Goal: Navigation & Orientation: Find specific page/section

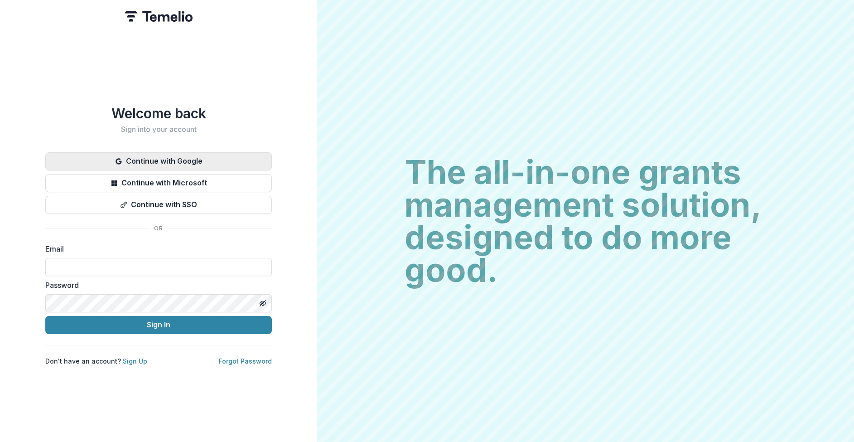
click at [183, 159] on button "Continue with Google" at bounding box center [158, 161] width 227 height 18
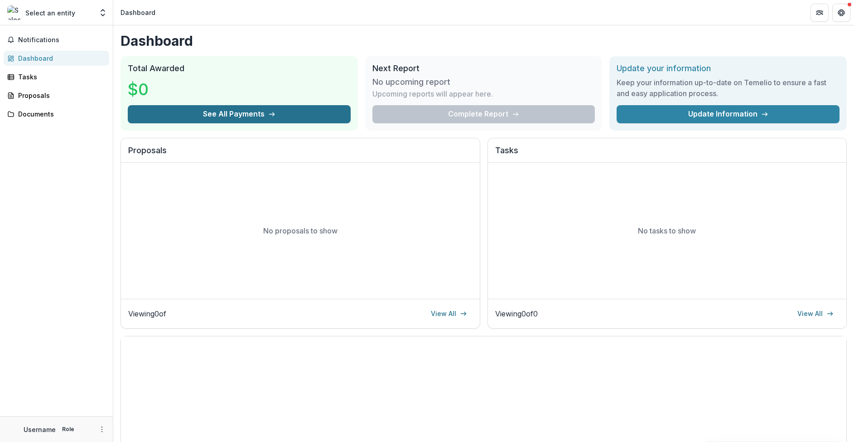
click at [240, 114] on button "See All Payments" at bounding box center [239, 114] width 223 height 18
click at [218, 112] on button "See All Payments" at bounding box center [239, 114] width 223 height 18
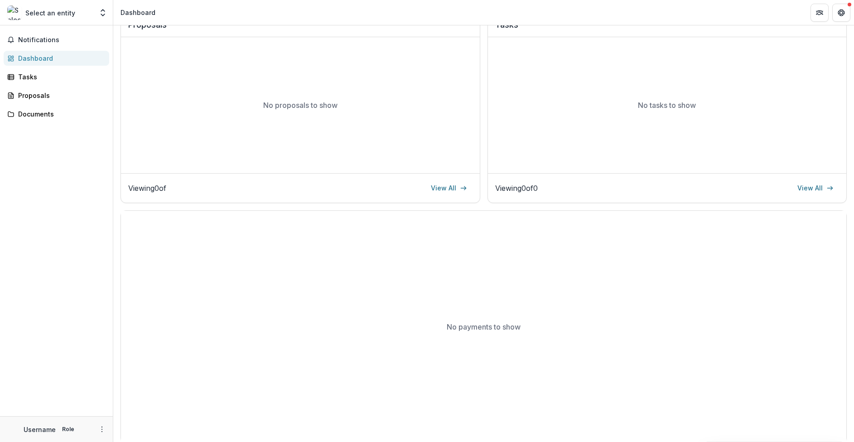
scroll to position [126, 0]
click at [50, 20] on div "Select an entity Team Settings" at bounding box center [57, 13] width 106 height 18
click at [53, 14] on p "Select an entity" at bounding box center [50, 13] width 50 height 10
click at [99, 13] on icon "Open entity switcher" at bounding box center [102, 12] width 9 height 9
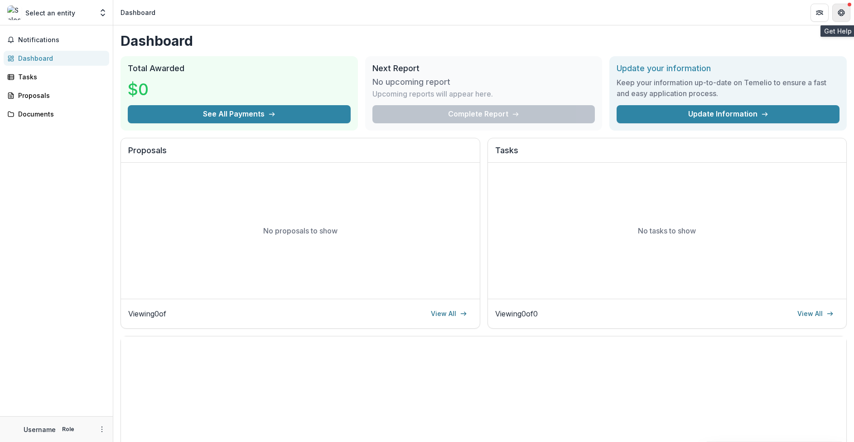
click at [844, 14] on icon "Get Help" at bounding box center [844, 12] width 2 height 2
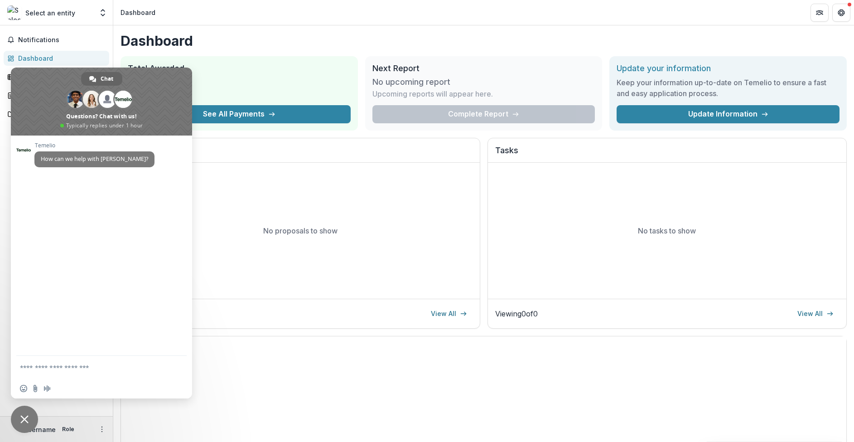
drag, startPoint x: 546, startPoint y: 15, endPoint x: 554, endPoint y: 15, distance: 8.2
click at [549, 15] on header "Dashboard" at bounding box center [483, 12] width 741 height 25
click at [825, 15] on button "Partners" at bounding box center [819, 13] width 18 height 18
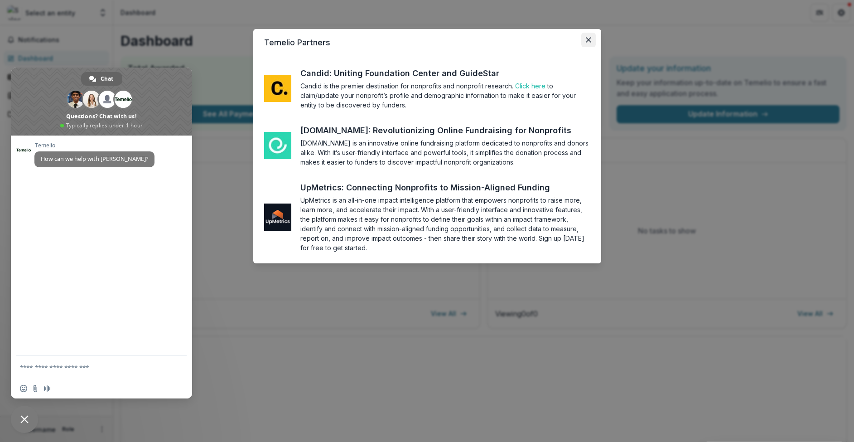
drag, startPoint x: 585, startPoint y: 42, endPoint x: 590, endPoint y: 39, distance: 5.9
click at [586, 41] on button "Close" at bounding box center [588, 40] width 14 height 14
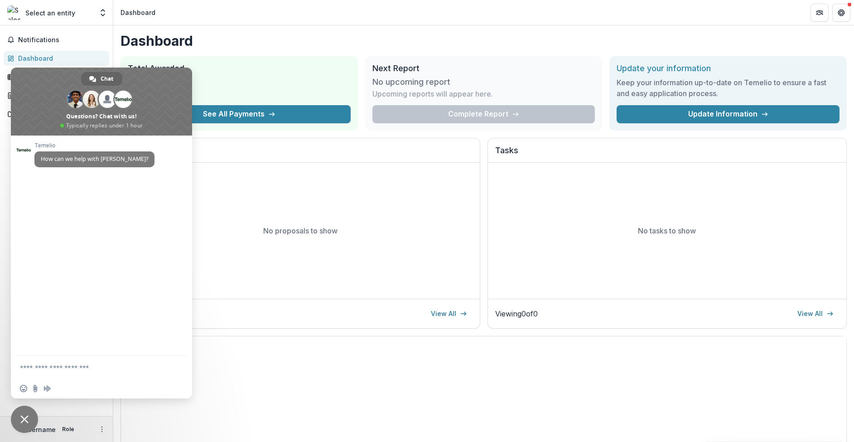
click at [59, 12] on p "Select an entity" at bounding box center [50, 13] width 50 height 10
drag, startPoint x: 68, startPoint y: 406, endPoint x: 48, endPoint y: 424, distance: 26.3
click at [66, 407] on div "Notifications Dashboard Tasks Proposals Documents" at bounding box center [56, 220] width 113 height 391
click at [45, 429] on p "Username" at bounding box center [40, 429] width 32 height 10
click at [223, 35] on h1 "Dashboard" at bounding box center [484, 41] width 726 height 16
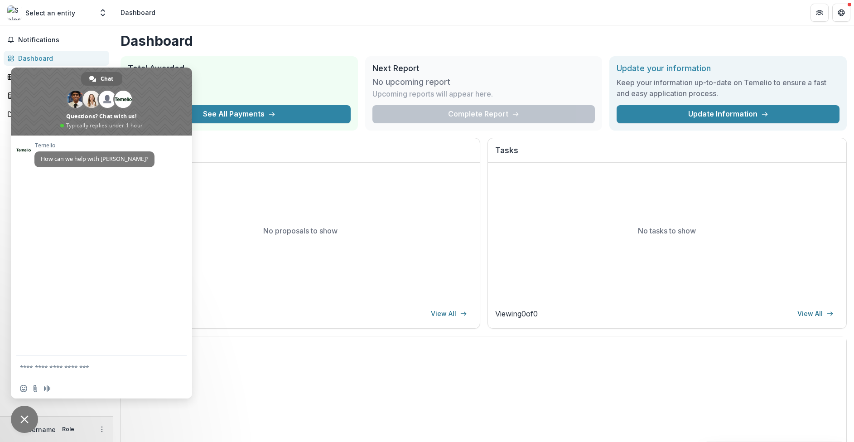
click at [159, 29] on div "Dashboard Total Awarded $0 See All Payments Next Report No upcoming report Upco…" at bounding box center [483, 300] width 741 height 550
drag, startPoint x: 92, startPoint y: 51, endPoint x: 108, endPoint y: 41, distance: 18.3
click at [92, 51] on link "Dashboard" at bounding box center [57, 58] width 106 height 15
click at [99, 14] on icon "Open entity switcher" at bounding box center [102, 12] width 9 height 9
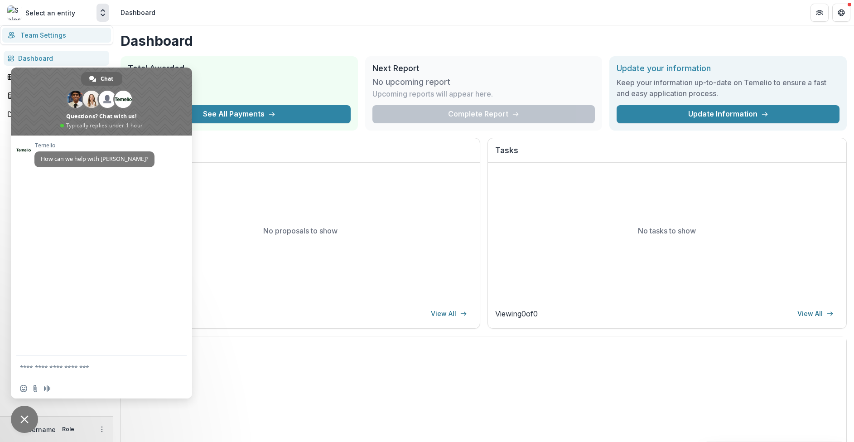
click at [39, 32] on link "Team Settings" at bounding box center [56, 35] width 109 height 15
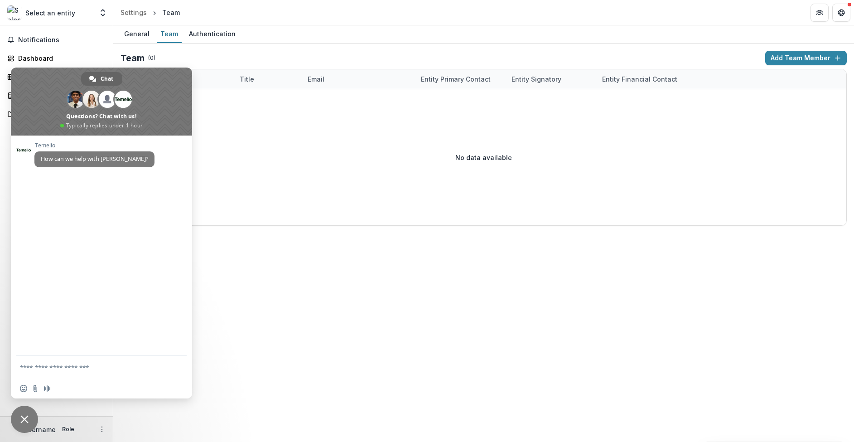
click at [502, 172] on div "No data available" at bounding box center [483, 157] width 725 height 136
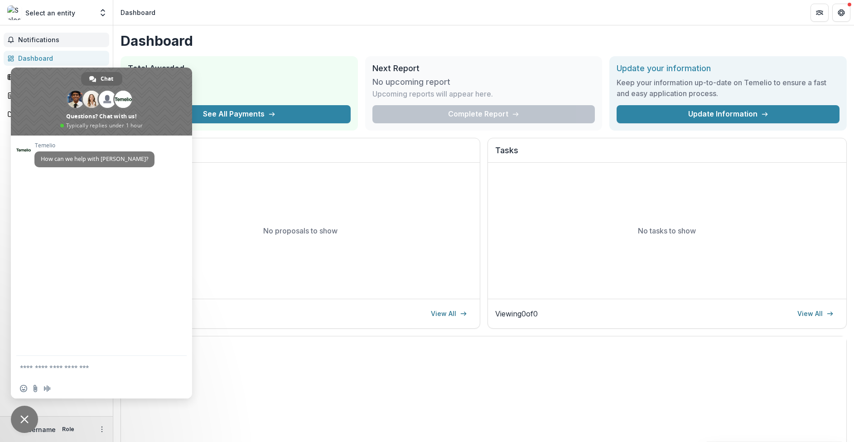
click at [77, 33] on button "Notifications" at bounding box center [57, 40] width 106 height 14
click at [95, 13] on div "Select an entity Team Settings" at bounding box center [57, 13] width 106 height 18
click at [104, 13] on icon "Open entity switcher" at bounding box center [102, 12] width 9 height 9
click at [98, 430] on icon "More" at bounding box center [101, 428] width 7 height 7
click at [131, 429] on button "Logout" at bounding box center [161, 424] width 97 height 15
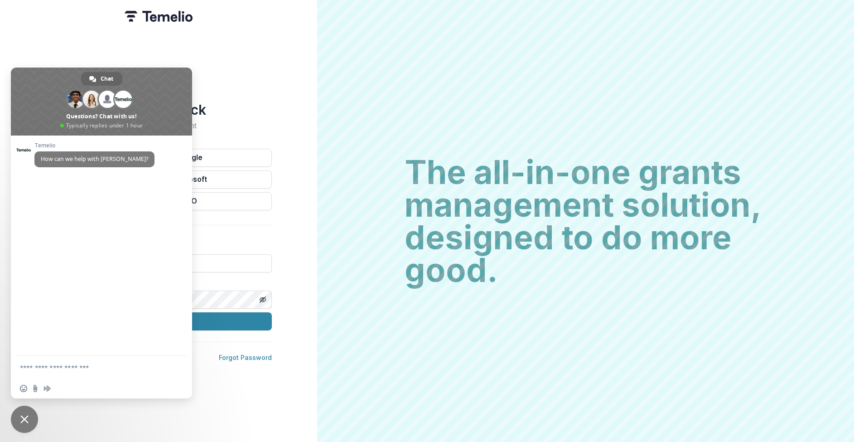
click at [278, 103] on div "Welcome back Sign into your account Continue with Google Continue with Microsof…" at bounding box center [158, 221] width 317 height 442
click at [223, 155] on button "Continue with Google" at bounding box center [158, 158] width 227 height 18
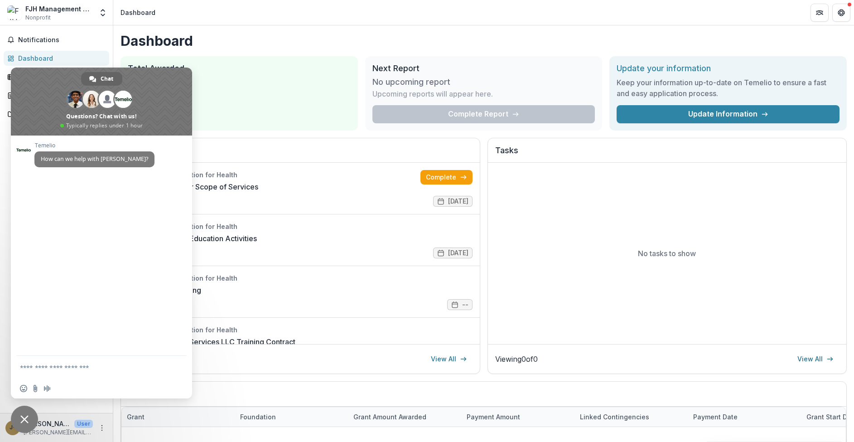
click at [252, 43] on div "Dashboard Total Awarded $0 See All Payments Next Report No upcoming report Upco…" at bounding box center [483, 323] width 741 height 596
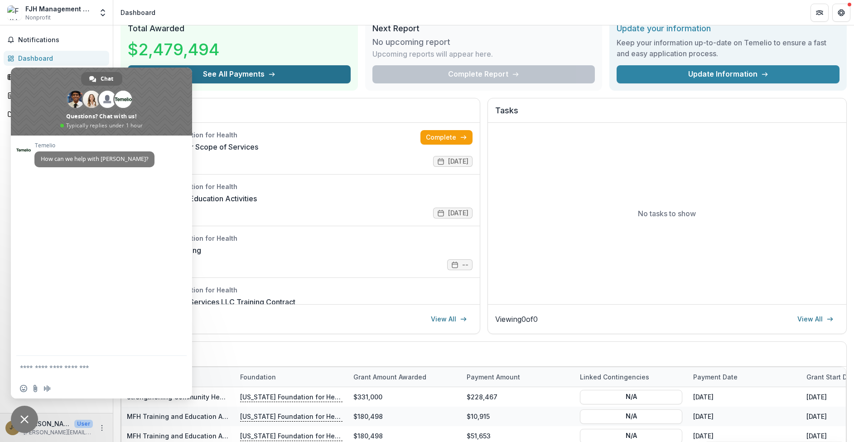
click at [244, 74] on button "See All Payments" at bounding box center [239, 74] width 223 height 18
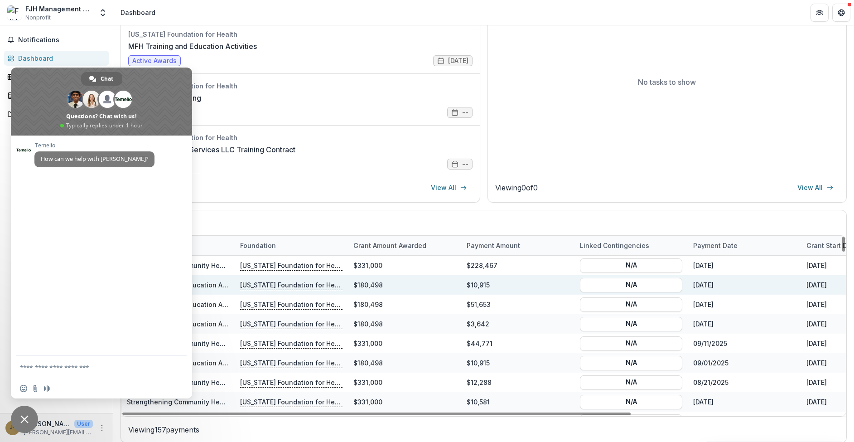
scroll to position [171, 0]
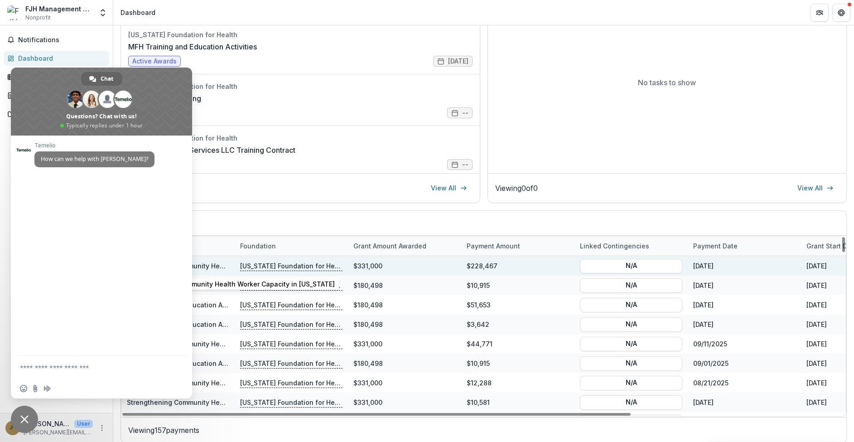
click at [213, 266] on link "Strengthening Community Health Worker Capacity in [US_STATE]" at bounding box center [229, 266] width 204 height 8
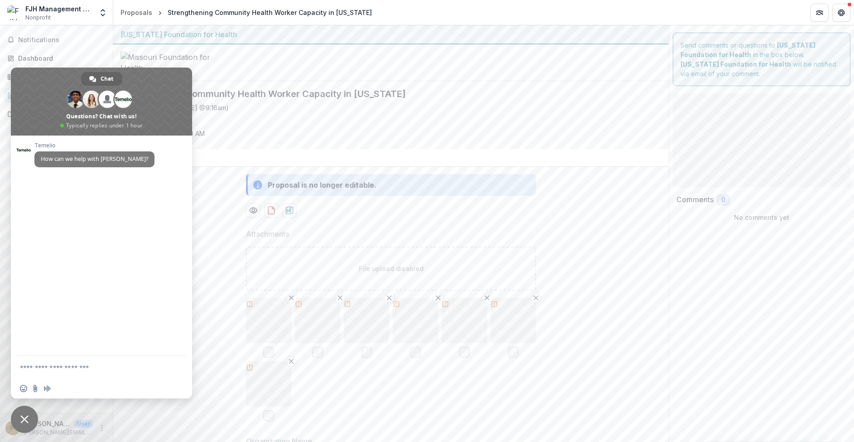
type input "********"
click at [48, 40] on span "Notifications" at bounding box center [61, 40] width 87 height 8
click at [34, 59] on div "Dashboard" at bounding box center [60, 58] width 84 height 10
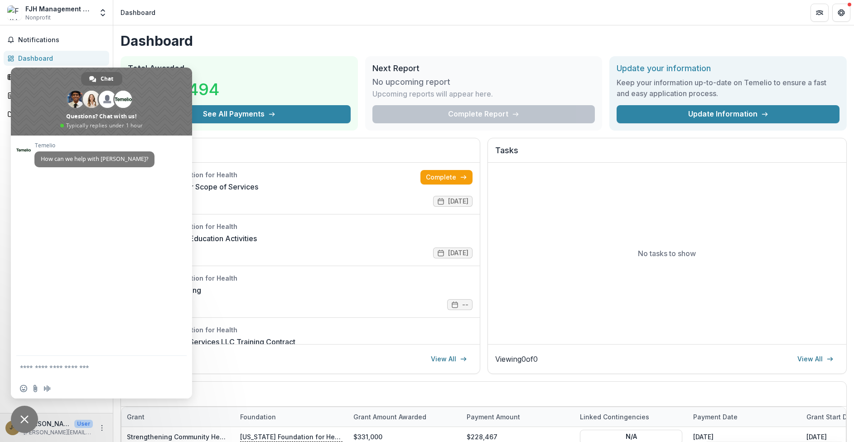
click at [48, 371] on form at bounding box center [91, 368] width 143 height 24
click at [48, 366] on textarea "Compose your message..." at bounding box center [91, 367] width 143 height 8
type textarea "**********"
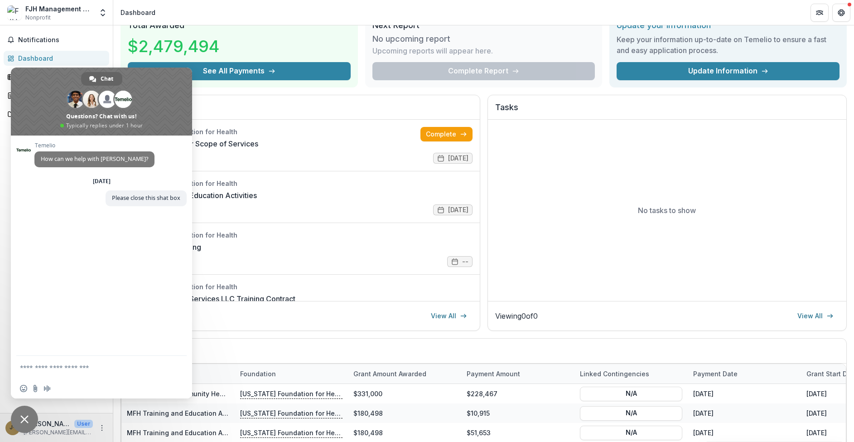
scroll to position [55, 0]
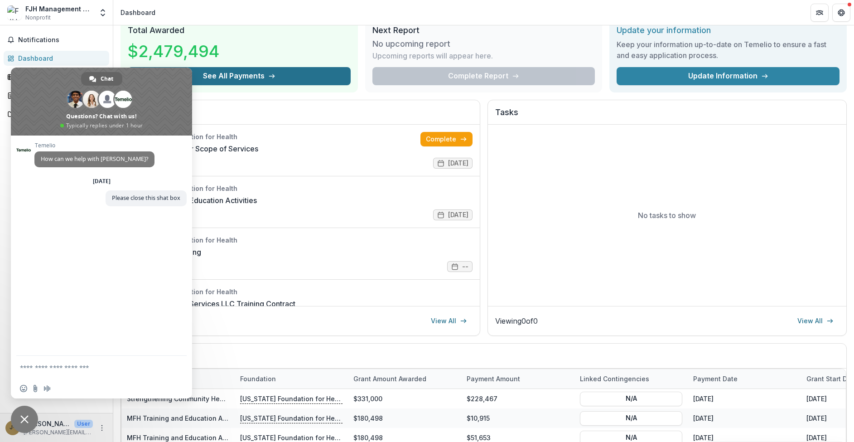
click at [231, 74] on button "See All Payments" at bounding box center [239, 76] width 223 height 18
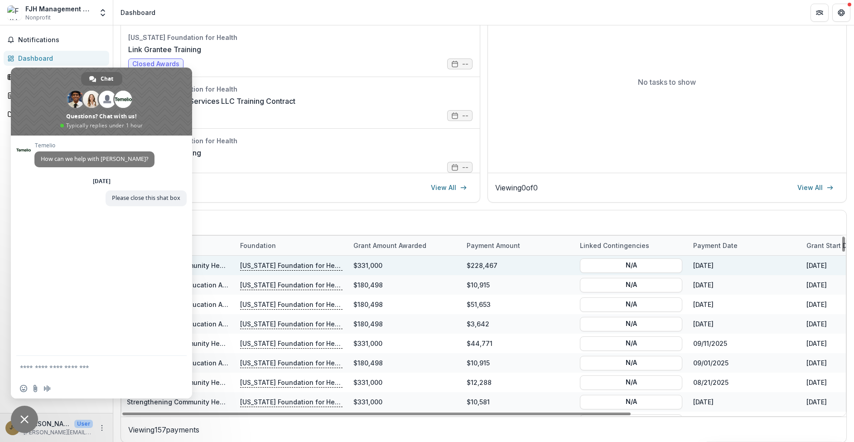
scroll to position [0, 0]
click at [482, 266] on div "$228,467" at bounding box center [517, 265] width 113 height 19
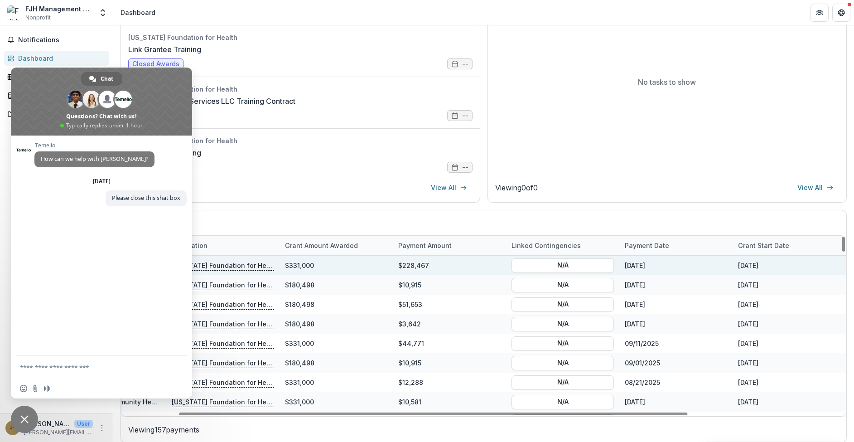
scroll to position [0, 94]
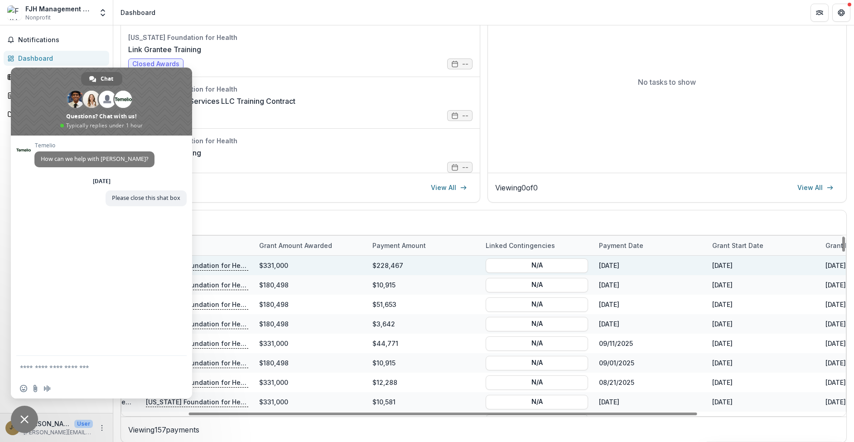
click at [612, 264] on div "[DATE]" at bounding box center [649, 265] width 113 height 19
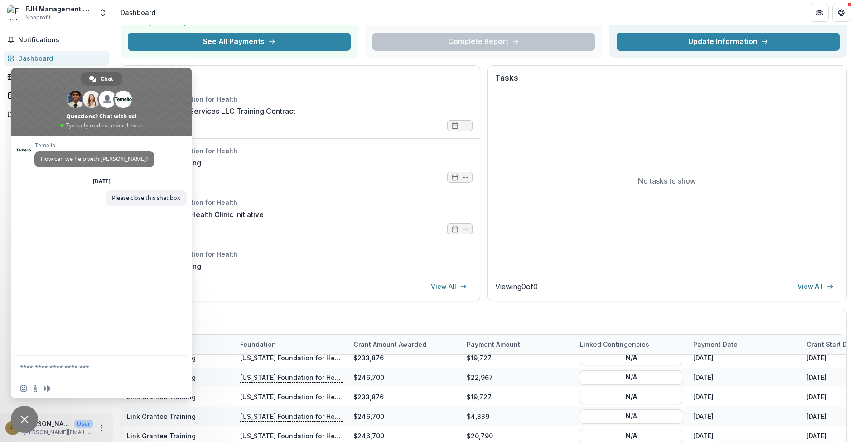
scroll to position [73, 0]
click at [162, 198] on span "Please close this shat box" at bounding box center [146, 198] width 68 height 8
drag, startPoint x: 68, startPoint y: 360, endPoint x: 68, endPoint y: 364, distance: 4.6
click at [68, 360] on form at bounding box center [91, 368] width 143 height 24
click at [66, 371] on form at bounding box center [91, 368] width 143 height 24
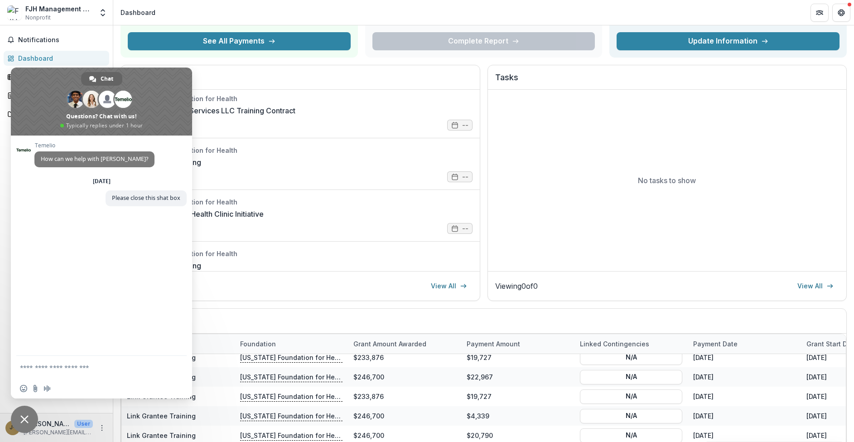
click at [65, 368] on textarea "Compose your message..." at bounding box center [91, 367] width 143 height 8
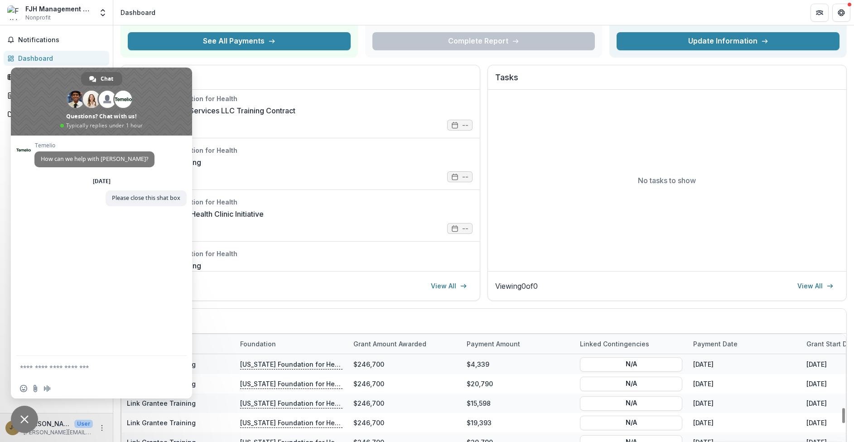
scroll to position [1316, 0]
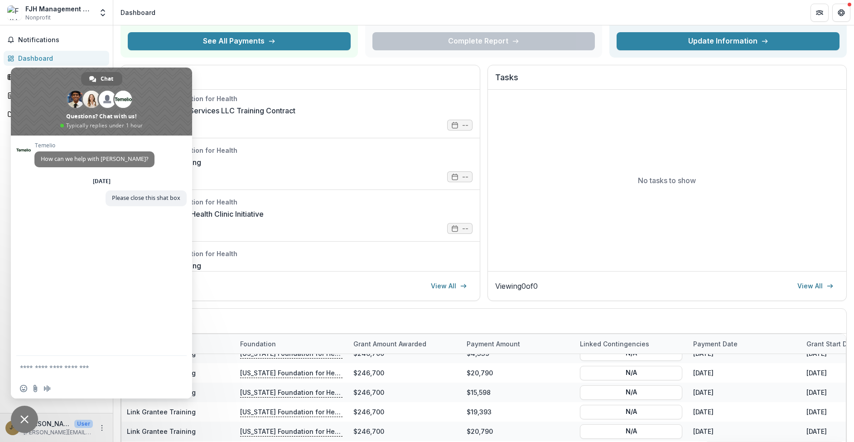
click at [69, 366] on textarea "Compose your message..." at bounding box center [91, 367] width 143 height 8
click at [106, 77] on span "Chat" at bounding box center [107, 79] width 13 height 14
click at [105, 78] on span "Chat" at bounding box center [107, 79] width 13 height 14
drag, startPoint x: 105, startPoint y: 78, endPoint x: 178, endPoint y: 128, distance: 89.0
click at [116, 184] on div "Chat [PERSON_NAME] [PERSON_NAME] And 7 more Questions? Chat with us! Typically …" at bounding box center [101, 233] width 181 height 331
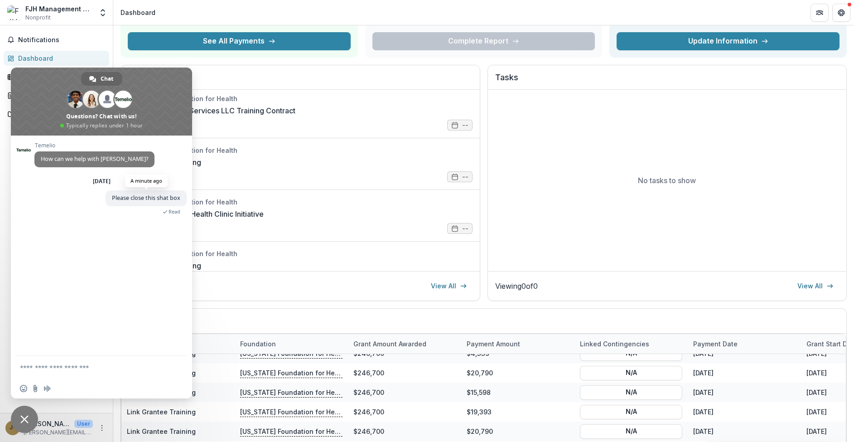
drag, startPoint x: 163, startPoint y: 215, endPoint x: 170, endPoint y: 204, distance: 13.1
click at [165, 212] on div "[DATE] Please close this shat box A minute ago Read" at bounding box center [110, 201] width 152 height 48
click at [170, 204] on span "Please close this shat box" at bounding box center [146, 198] width 81 height 16
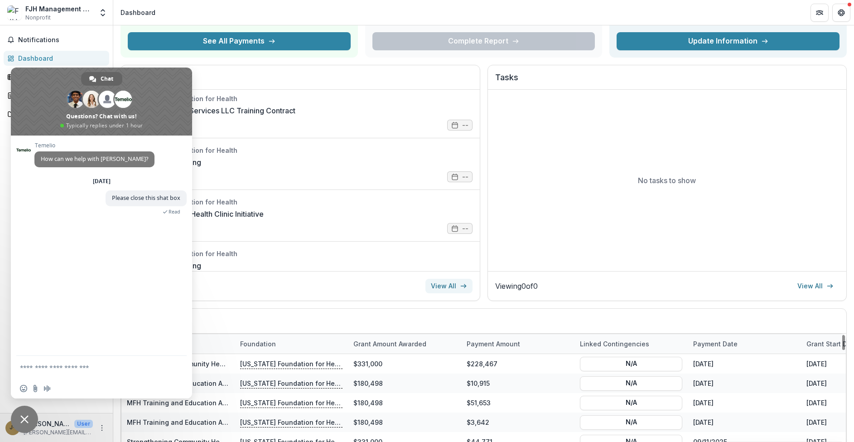
scroll to position [0, 0]
click at [465, 281] on link "View All" at bounding box center [448, 286] width 47 height 14
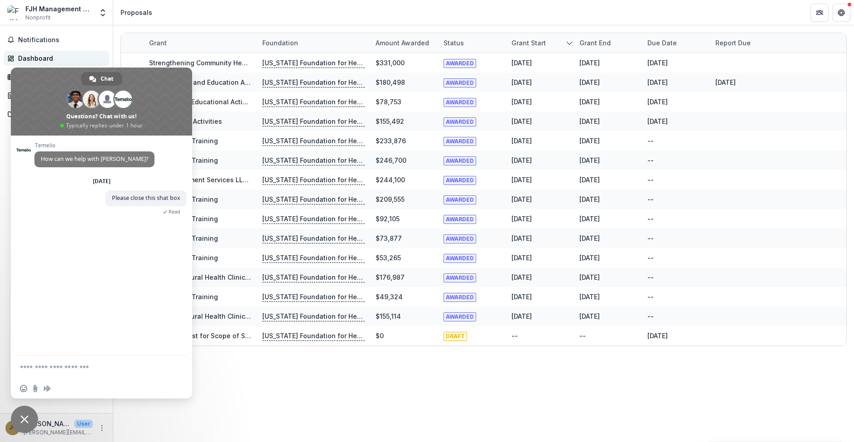
click at [38, 58] on div "Dashboard" at bounding box center [60, 58] width 84 height 10
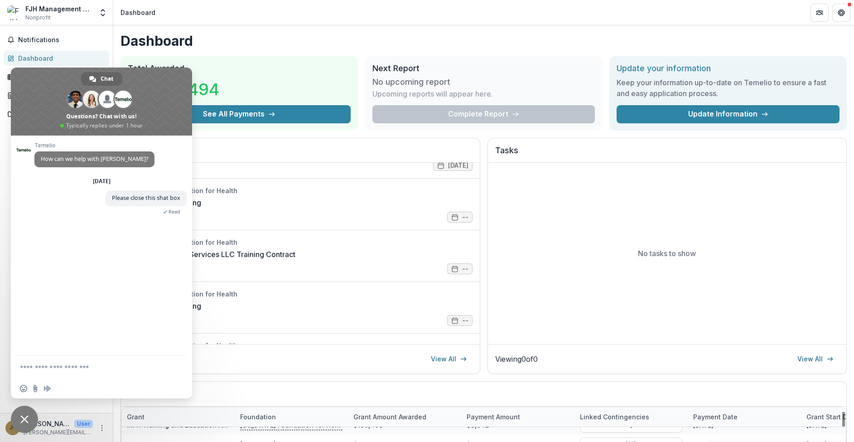
scroll to position [72, 0]
click at [74, 369] on textarea "Compose your message..." at bounding box center [91, 367] width 143 height 8
click at [26, 134] on span at bounding box center [101, 102] width 181 height 68
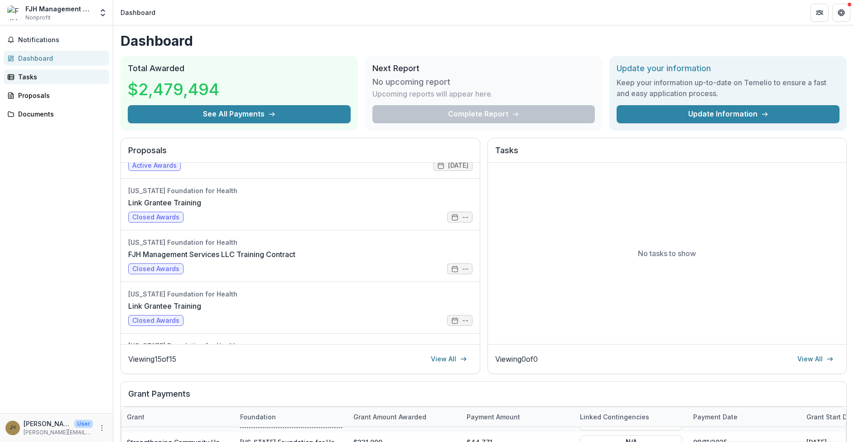
click at [29, 75] on div "Tasks" at bounding box center [60, 77] width 84 height 10
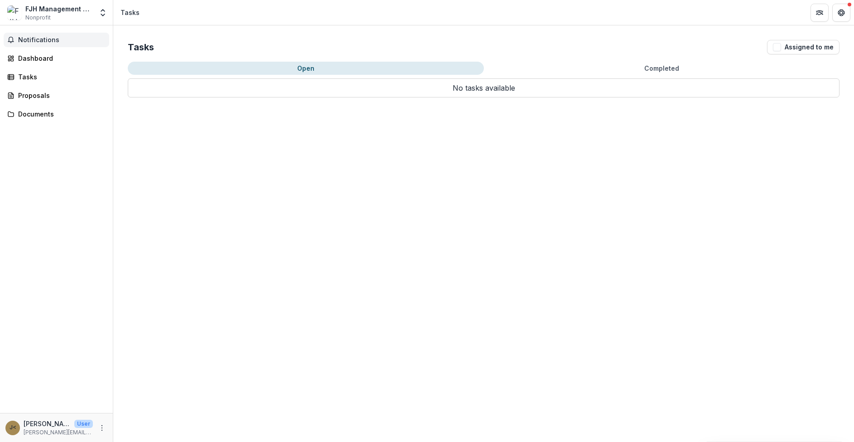
click at [41, 34] on button "Notifications" at bounding box center [57, 40] width 106 height 14
click at [87, 16] on div "FJH Management Services, LLC Nonprofit" at bounding box center [59, 13] width 68 height 18
click at [103, 14] on icon "Open entity switcher" at bounding box center [102, 12] width 9 height 9
click at [39, 17] on span "Nonprofit" at bounding box center [37, 18] width 25 height 8
click at [102, 13] on icon "Open entity switcher" at bounding box center [102, 12] width 9 height 9
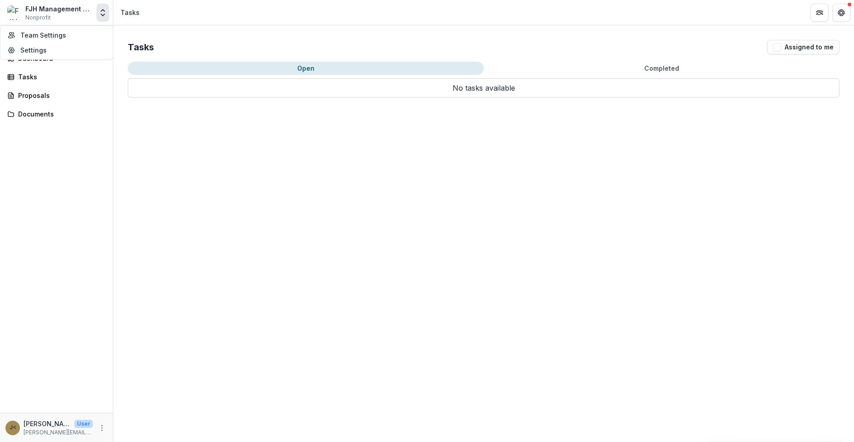
click at [49, 175] on div "Notifications Dashboard Tasks Proposals Documents" at bounding box center [56, 218] width 113 height 387
click at [29, 43] on span "Notifications" at bounding box center [61, 40] width 87 height 8
click at [30, 57] on div "Dashboard" at bounding box center [60, 58] width 84 height 10
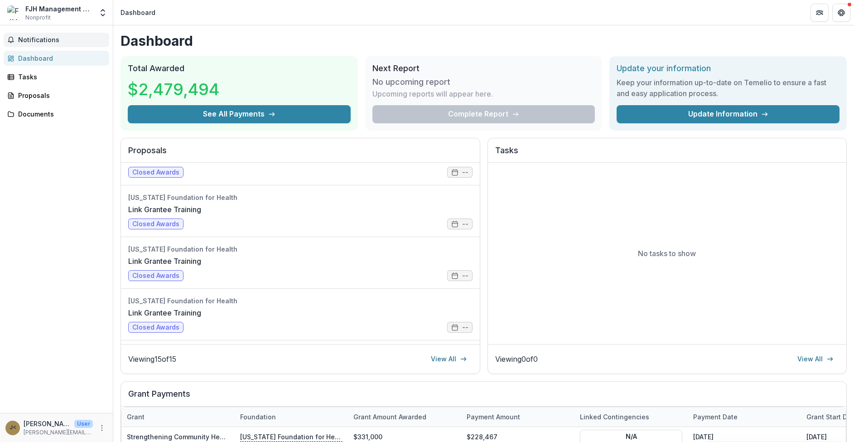
click at [41, 40] on span "Notifications" at bounding box center [61, 40] width 87 height 8
click at [39, 68] on div "Notifications Unread 0 Archived You don't have any unread notifications We'll n…" at bounding box center [56, 218] width 113 height 387
click at [33, 81] on div "Tasks" at bounding box center [60, 77] width 84 height 10
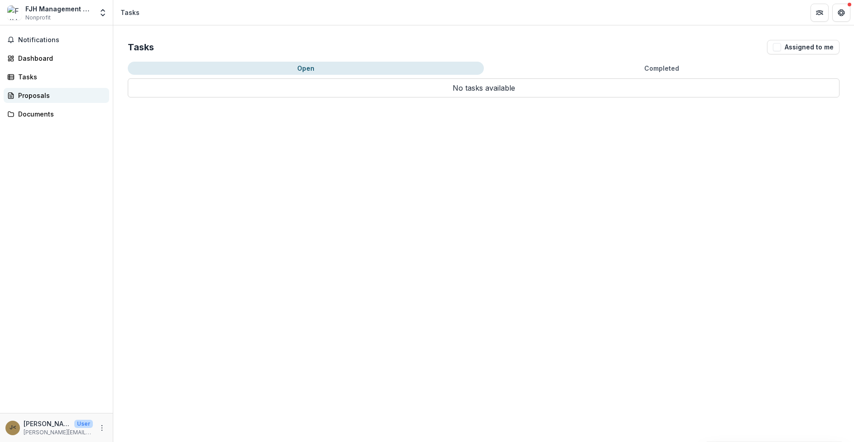
click at [39, 99] on div "Proposals" at bounding box center [60, 96] width 84 height 10
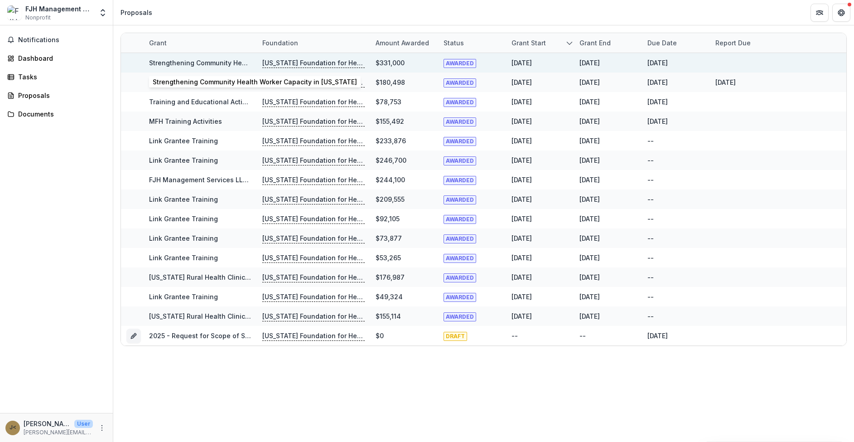
click at [218, 64] on link "Strengthening Community Health Worker Capacity in [US_STATE]" at bounding box center [251, 63] width 204 height 8
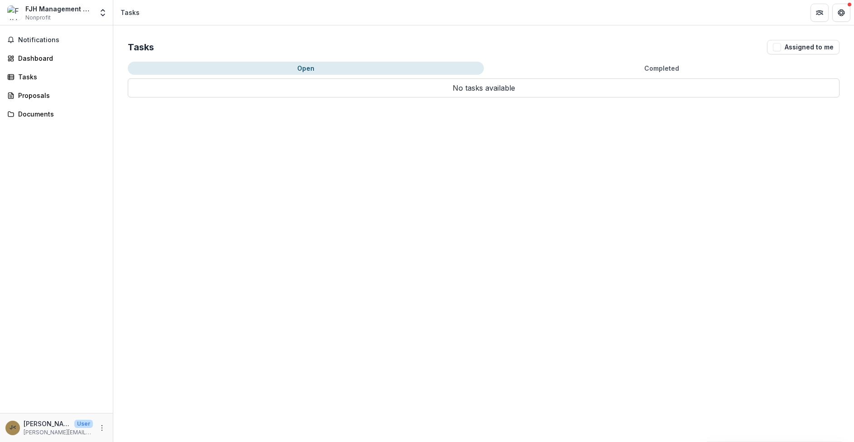
click at [48, 17] on span "Nonprofit" at bounding box center [37, 18] width 25 height 8
click at [106, 10] on icon "Open entity switcher" at bounding box center [102, 12] width 9 height 9
click at [47, 37] on link "Team Settings" at bounding box center [56, 35] width 109 height 15
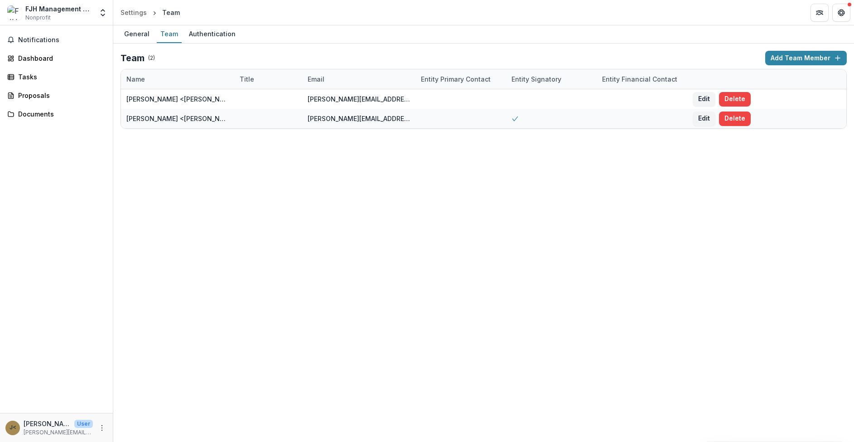
click at [32, 17] on span "Nonprofit" at bounding box center [37, 18] width 25 height 8
click at [30, 95] on div "Proposals" at bounding box center [60, 96] width 84 height 10
